Goal: Information Seeking & Learning: Learn about a topic

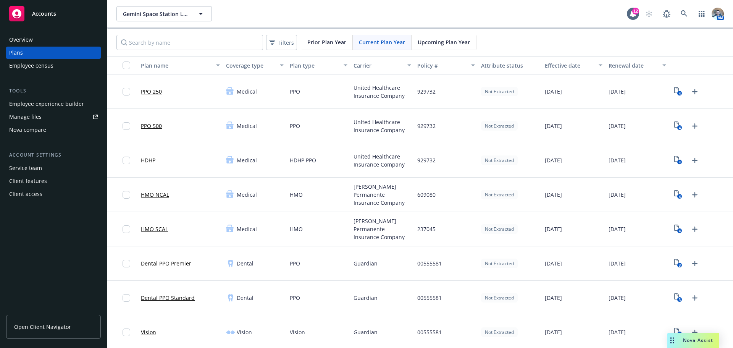
click at [49, 101] on div "Employee experience builder" at bounding box center [46, 104] width 75 height 12
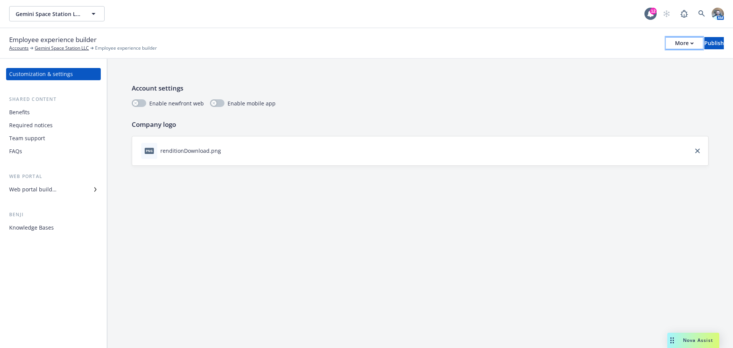
click at [675, 41] on div "More" at bounding box center [684, 42] width 19 height 11
click at [608, 59] on link "Copy preview link" at bounding box center [621, 60] width 113 height 15
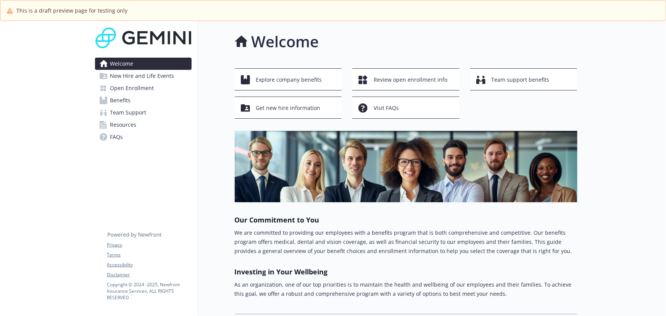
click at [160, 134] on link "FAQs" at bounding box center [143, 137] width 97 height 12
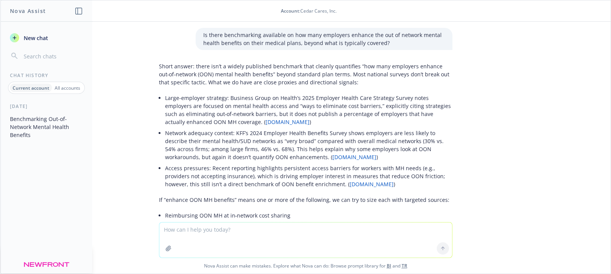
scroll to position [76, 0]
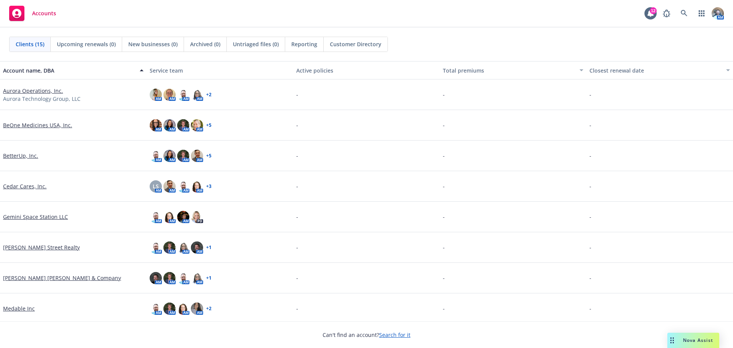
click at [6, 153] on link "BetterUp, Inc." at bounding box center [20, 156] width 35 height 8
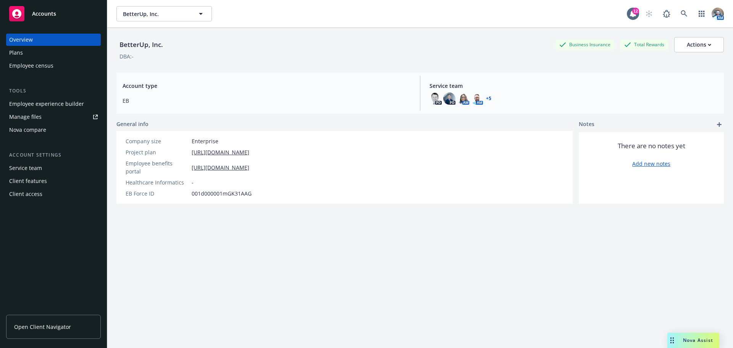
click at [29, 274] on link "Open Client Navigator" at bounding box center [53, 327] width 95 height 24
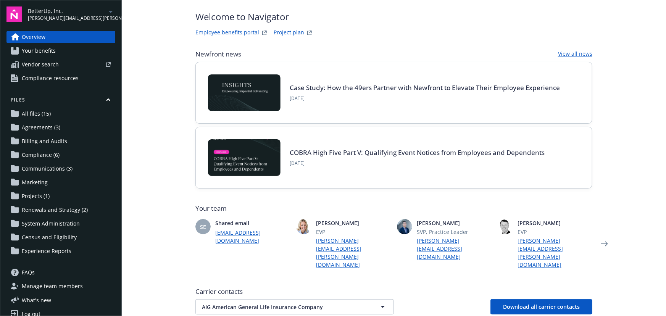
scroll to position [139, 0]
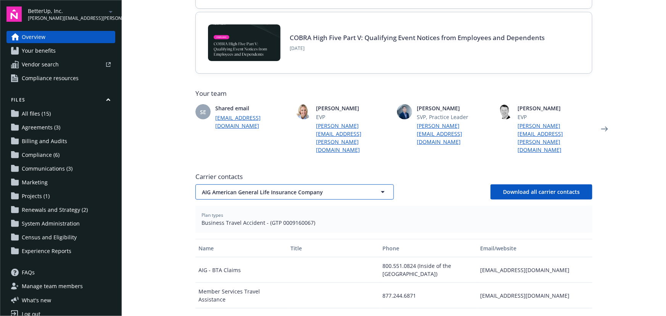
click at [267, 184] on button "AIG American General Life Insurance Company" at bounding box center [295, 191] width 199 height 15
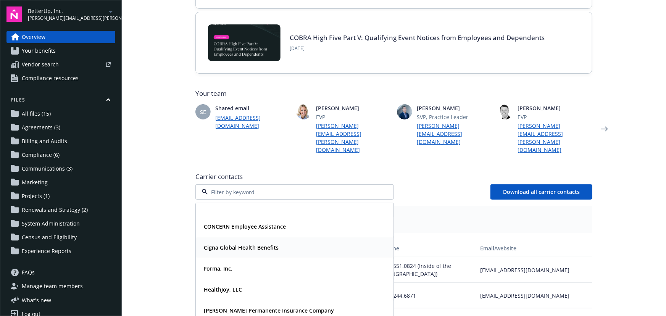
scroll to position [69, 0]
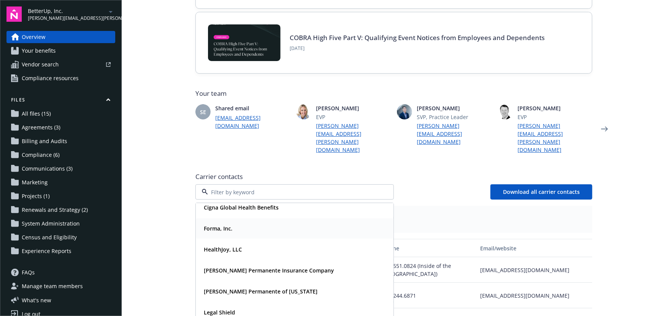
click at [236, 223] on div "Forma, Inc." at bounding box center [295, 228] width 188 height 11
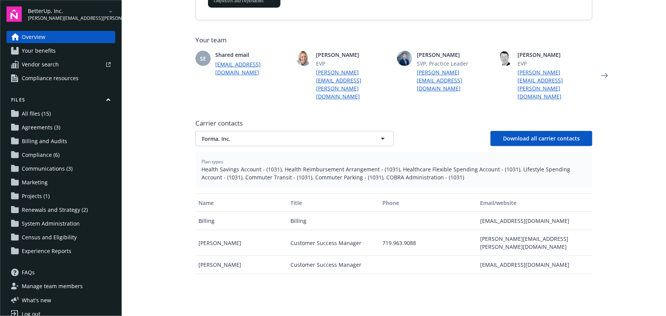
scroll to position [208, 0]
